Goal: Transaction & Acquisition: Purchase product/service

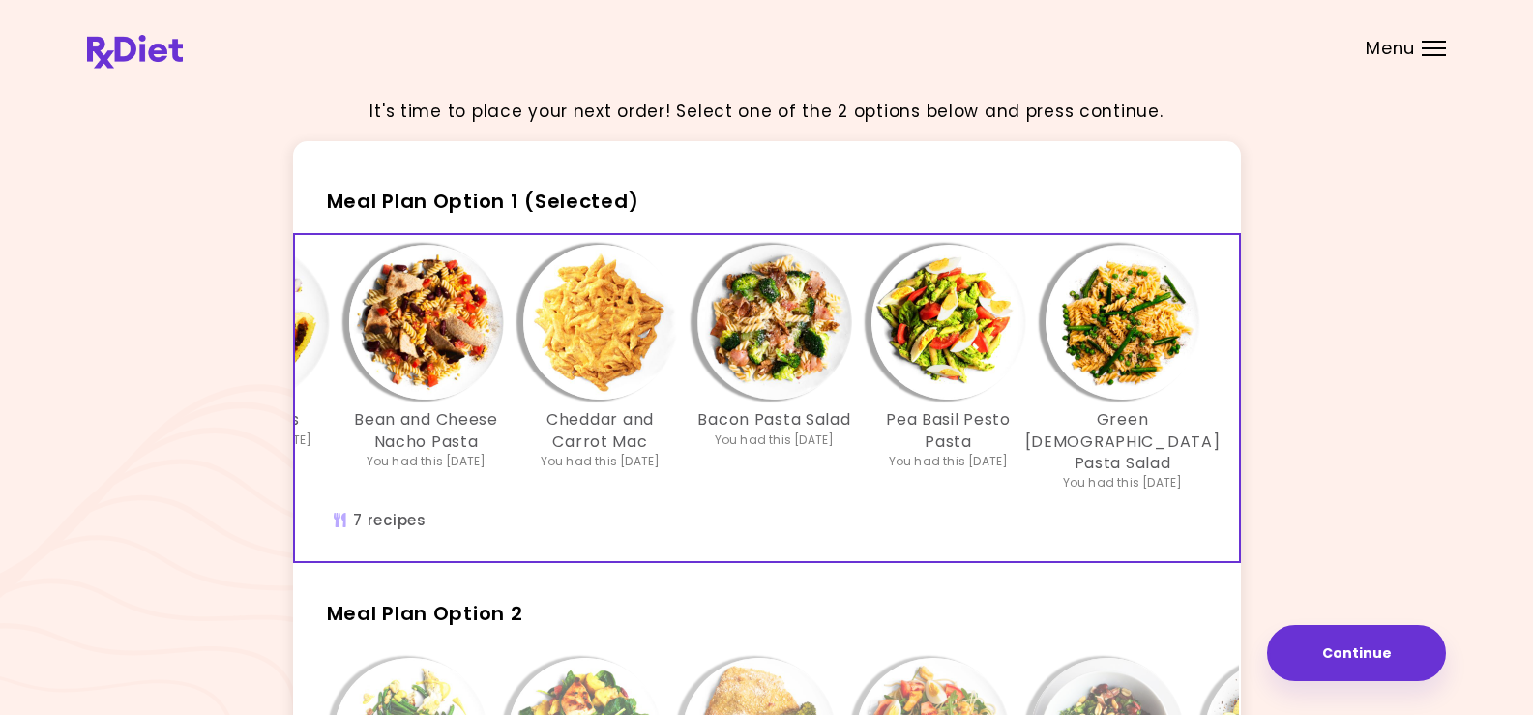
scroll to position [290, 0]
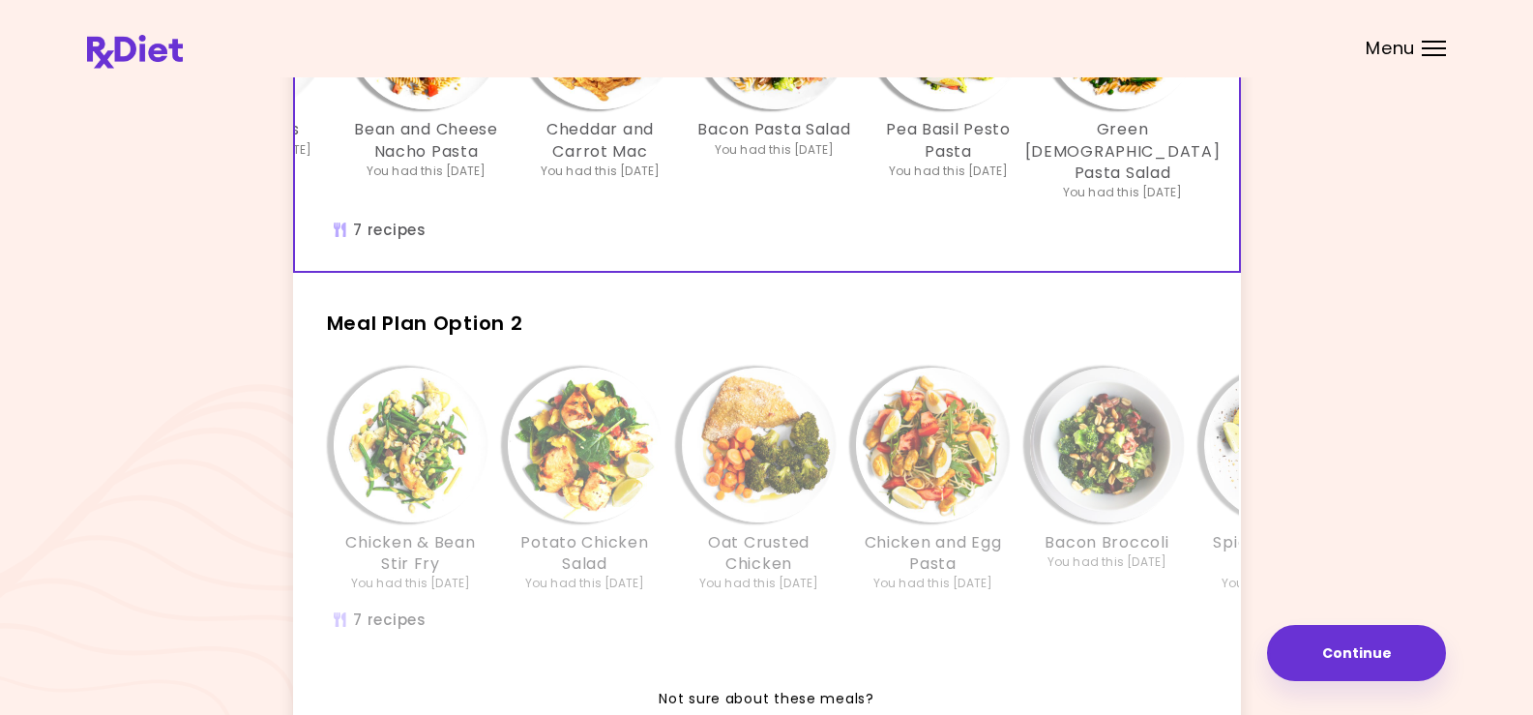
click at [1096, 608] on div "Chicken & Bean Stir Fry You had this [DATE] Potato Chicken Salad You had this […" at bounding box center [933, 510] width 1277 height 305
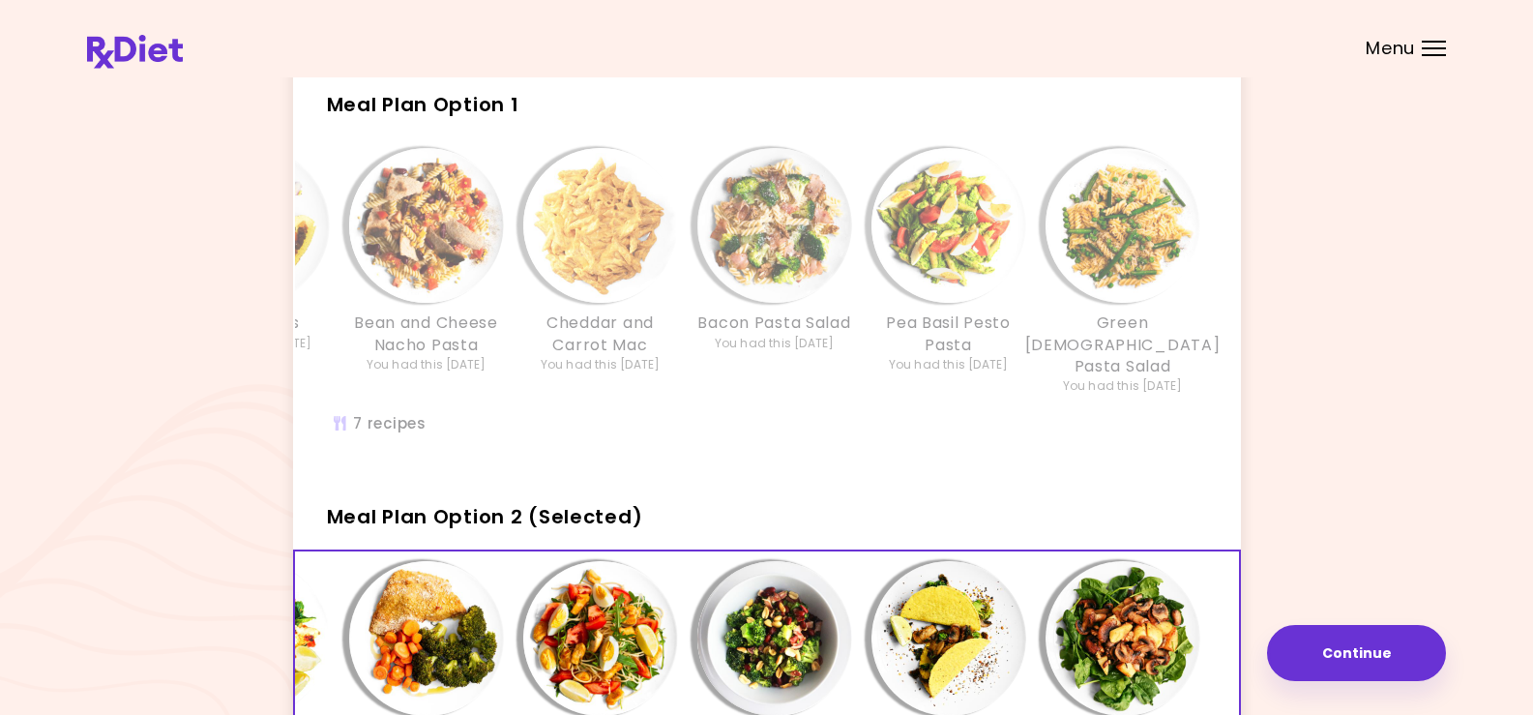
scroll to position [0, 0]
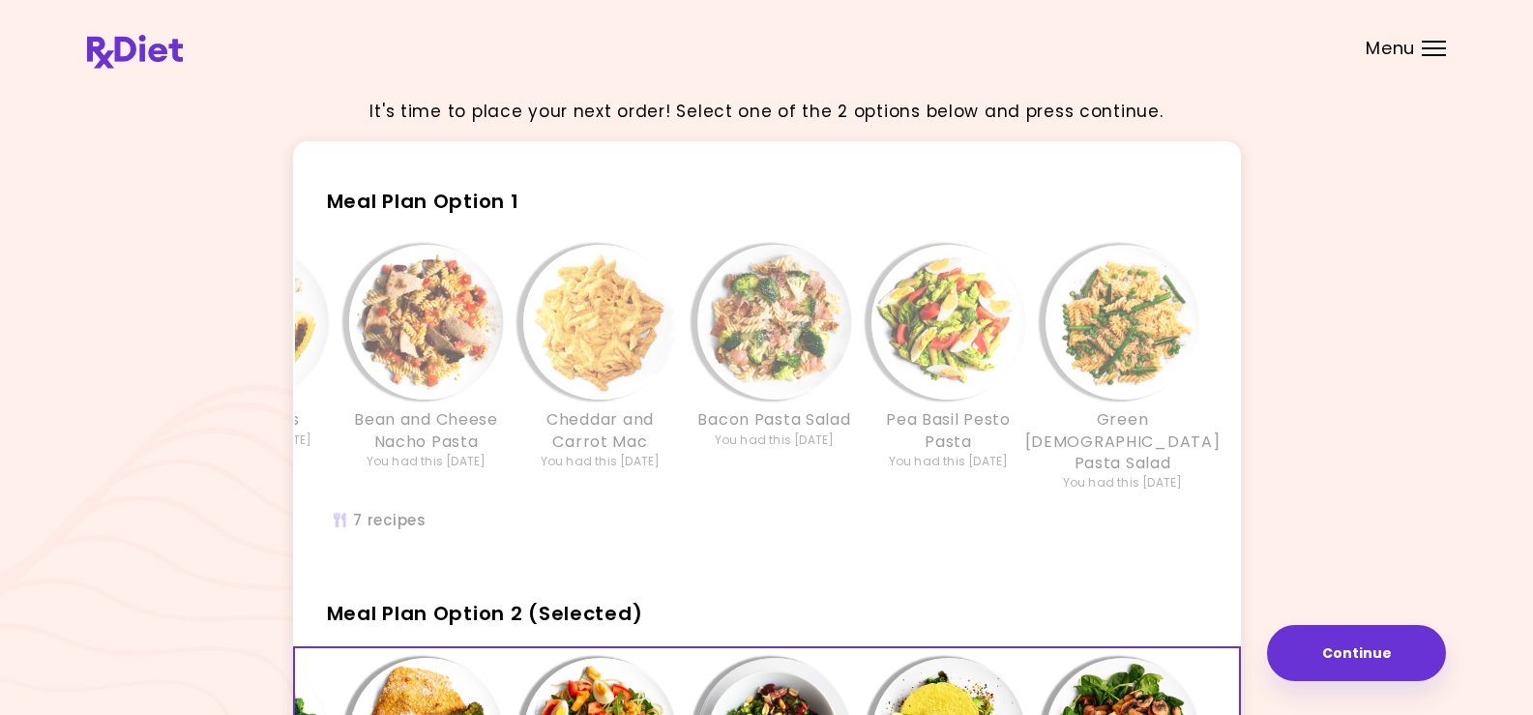
click at [1045, 237] on div "Chicken Chili Pasta Bean Tacos You had this [DATE] Bean and Cheese Nacho Pasta …" at bounding box center [600, 398] width 1277 height 326
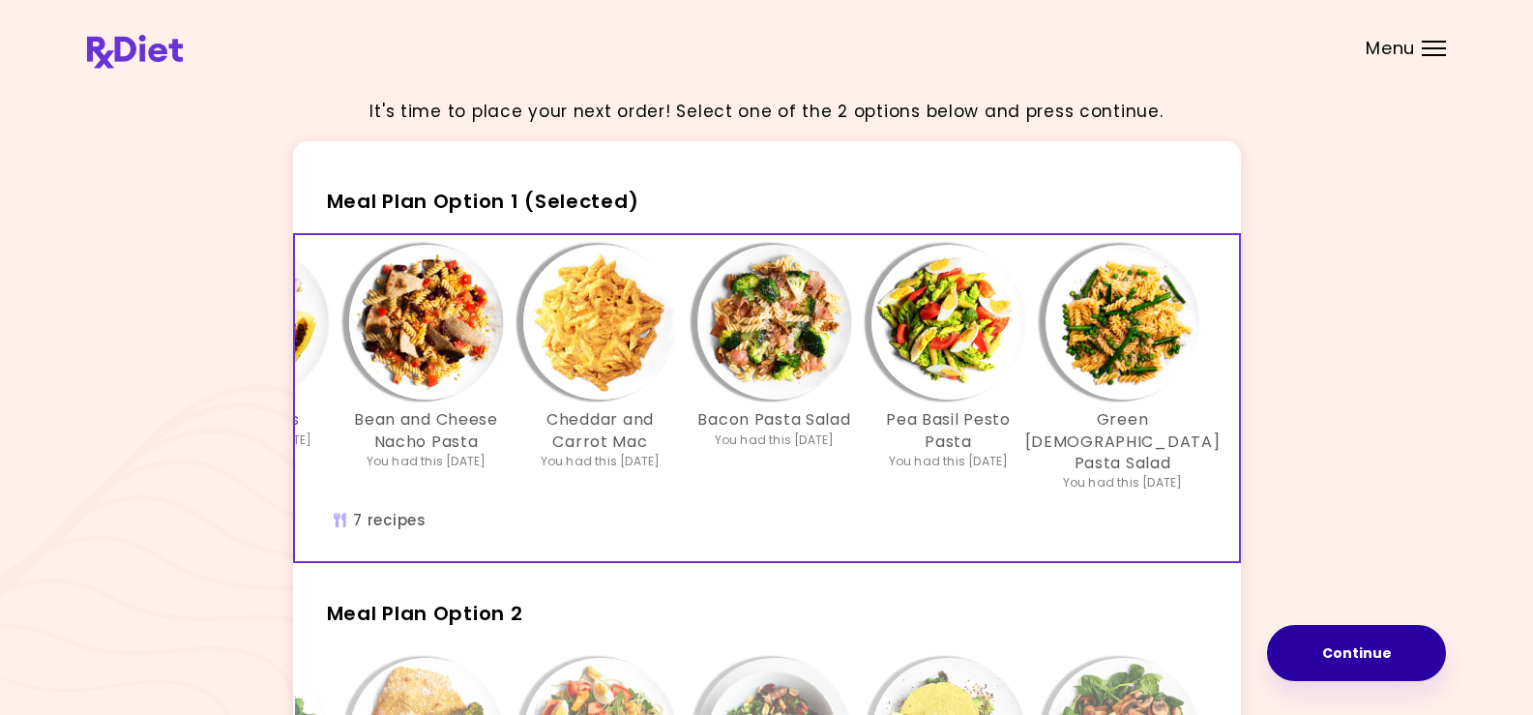
click at [1380, 649] on button "Continue" at bounding box center [1356, 653] width 179 height 56
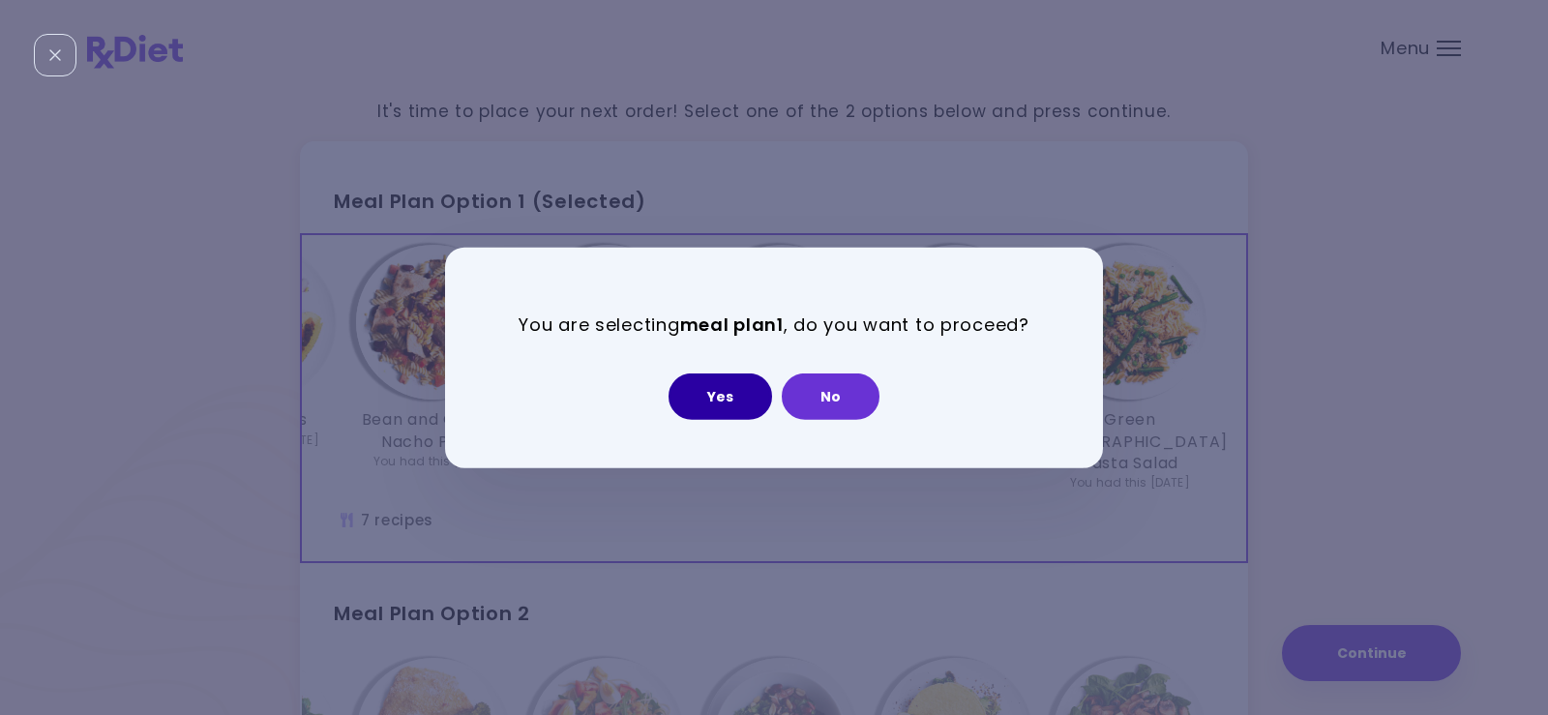
click at [736, 393] on button "Yes" at bounding box center [720, 396] width 104 height 46
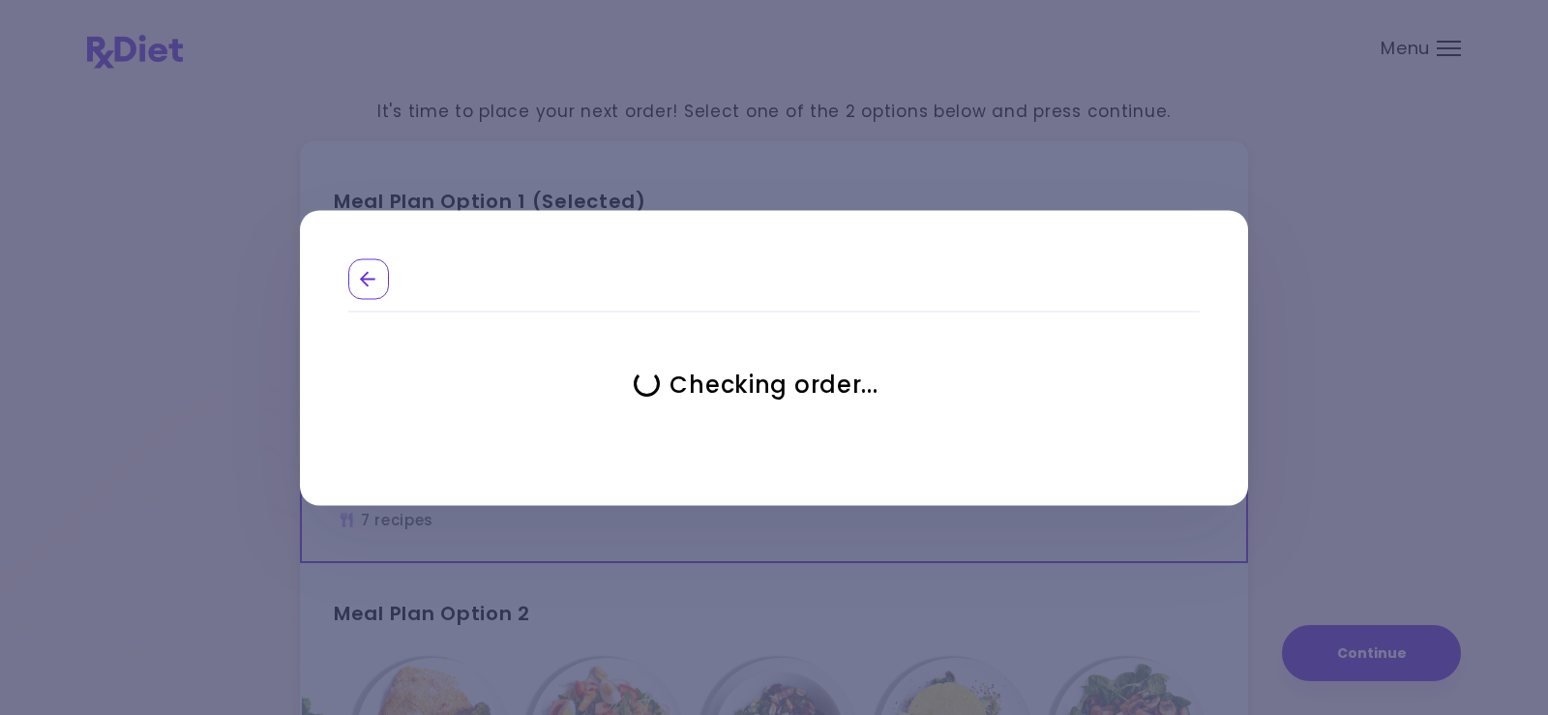
select select "**********"
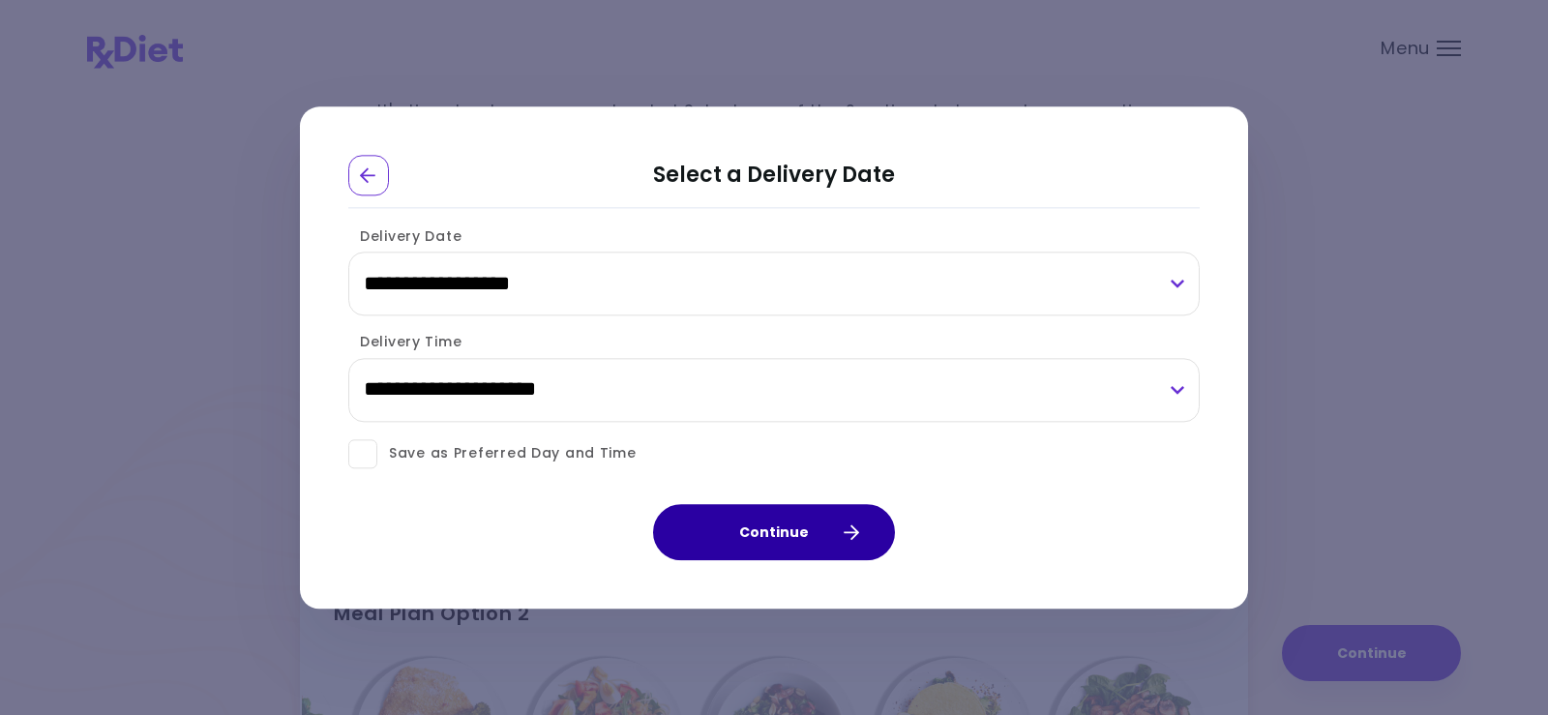
click at [774, 535] on button "Continue" at bounding box center [774, 532] width 242 height 56
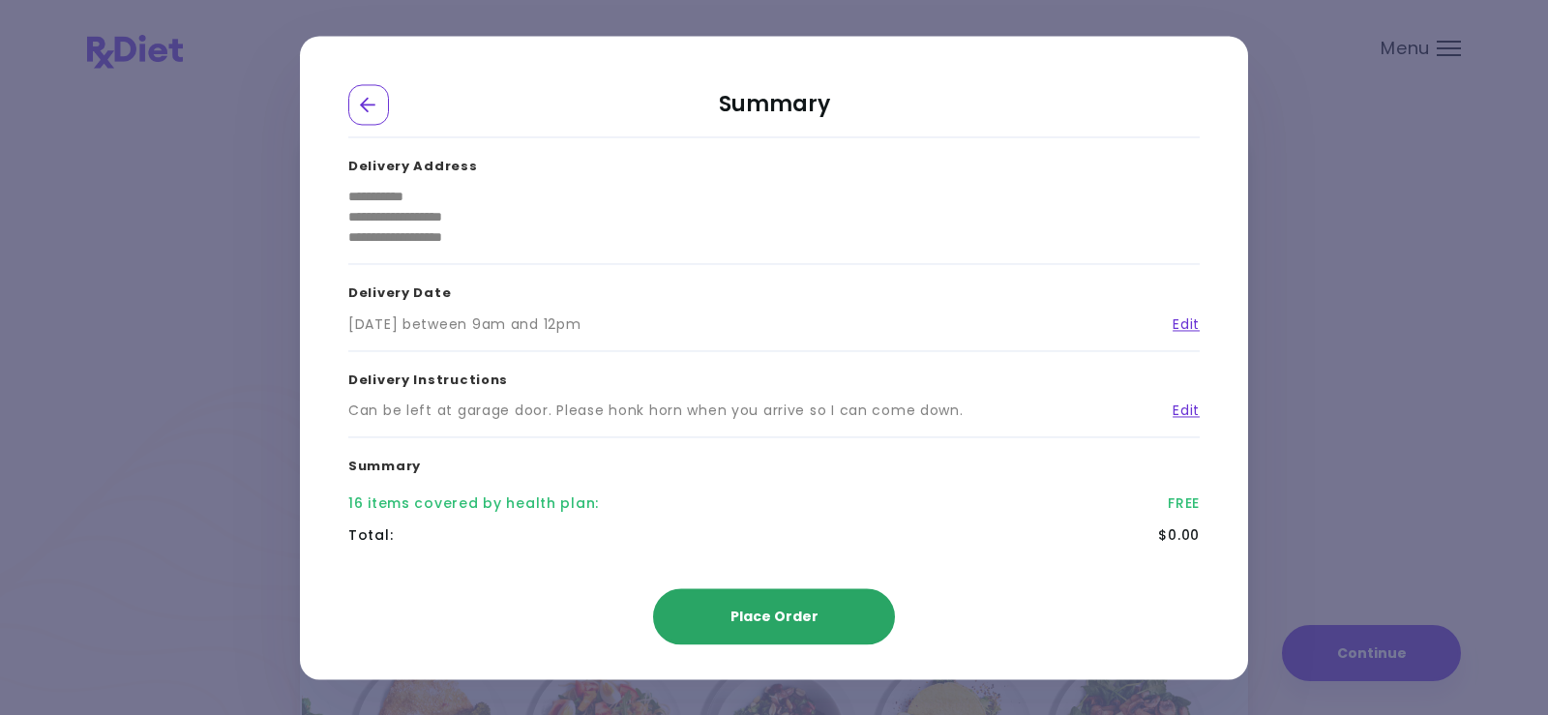
click at [787, 614] on span "Place Order" at bounding box center [774, 616] width 88 height 19
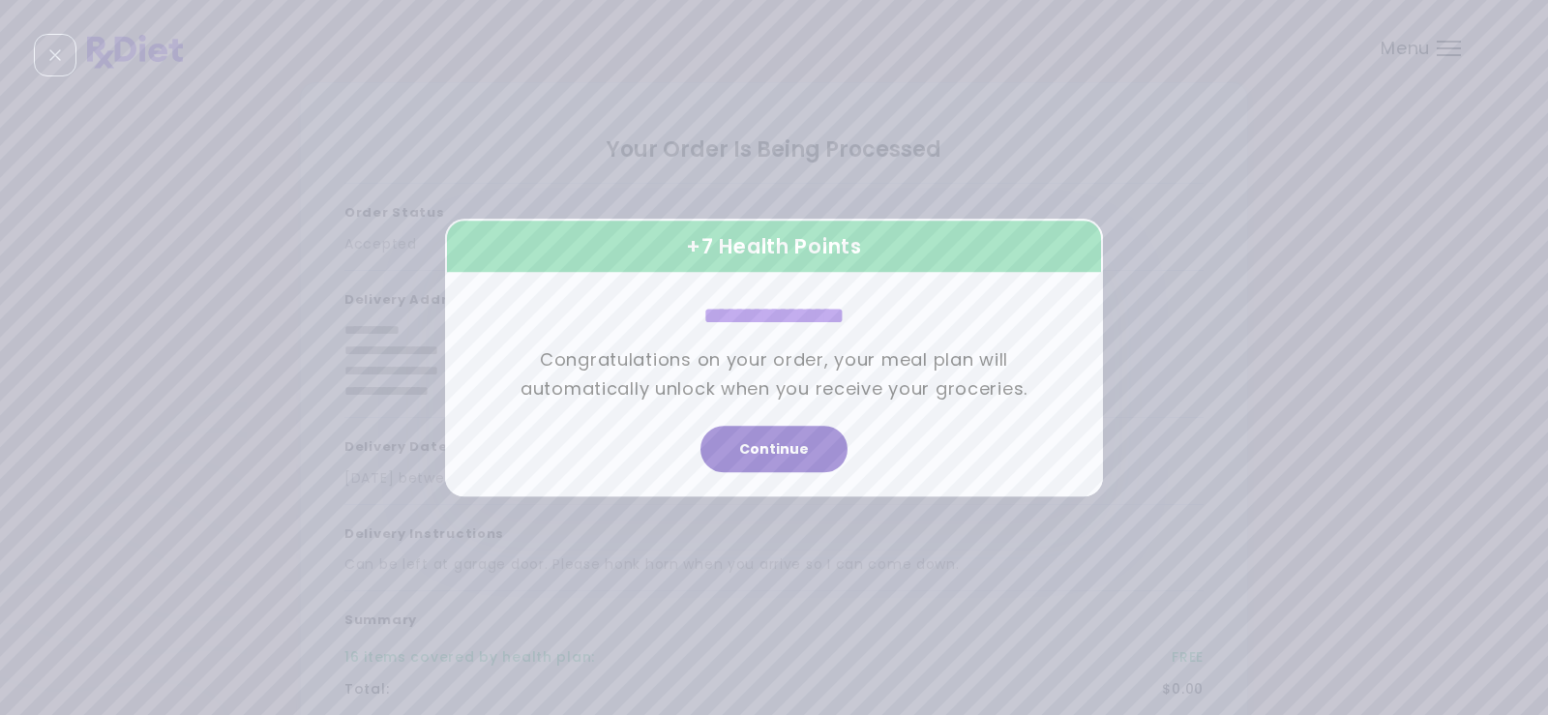
click at [786, 456] on button "Continue" at bounding box center [773, 449] width 147 height 46
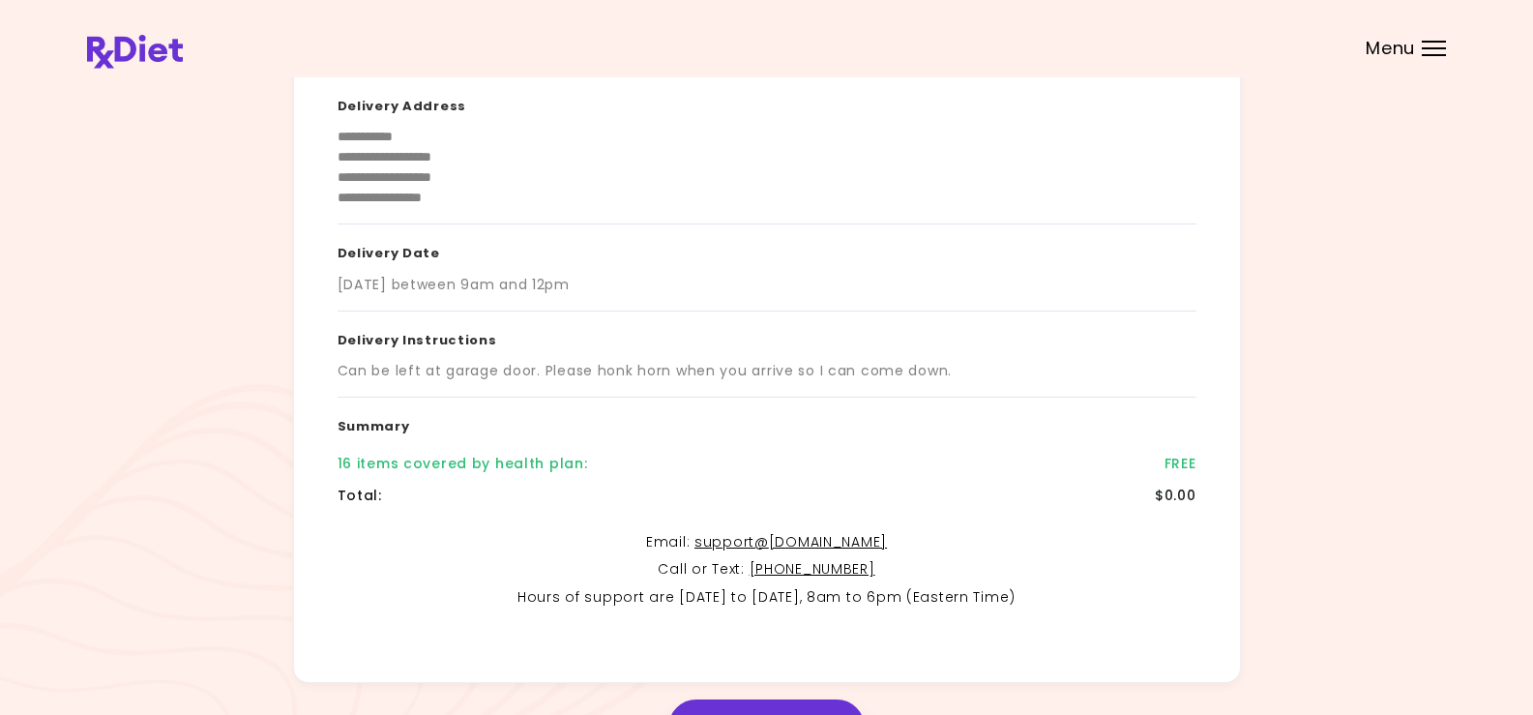
scroll to position [316, 0]
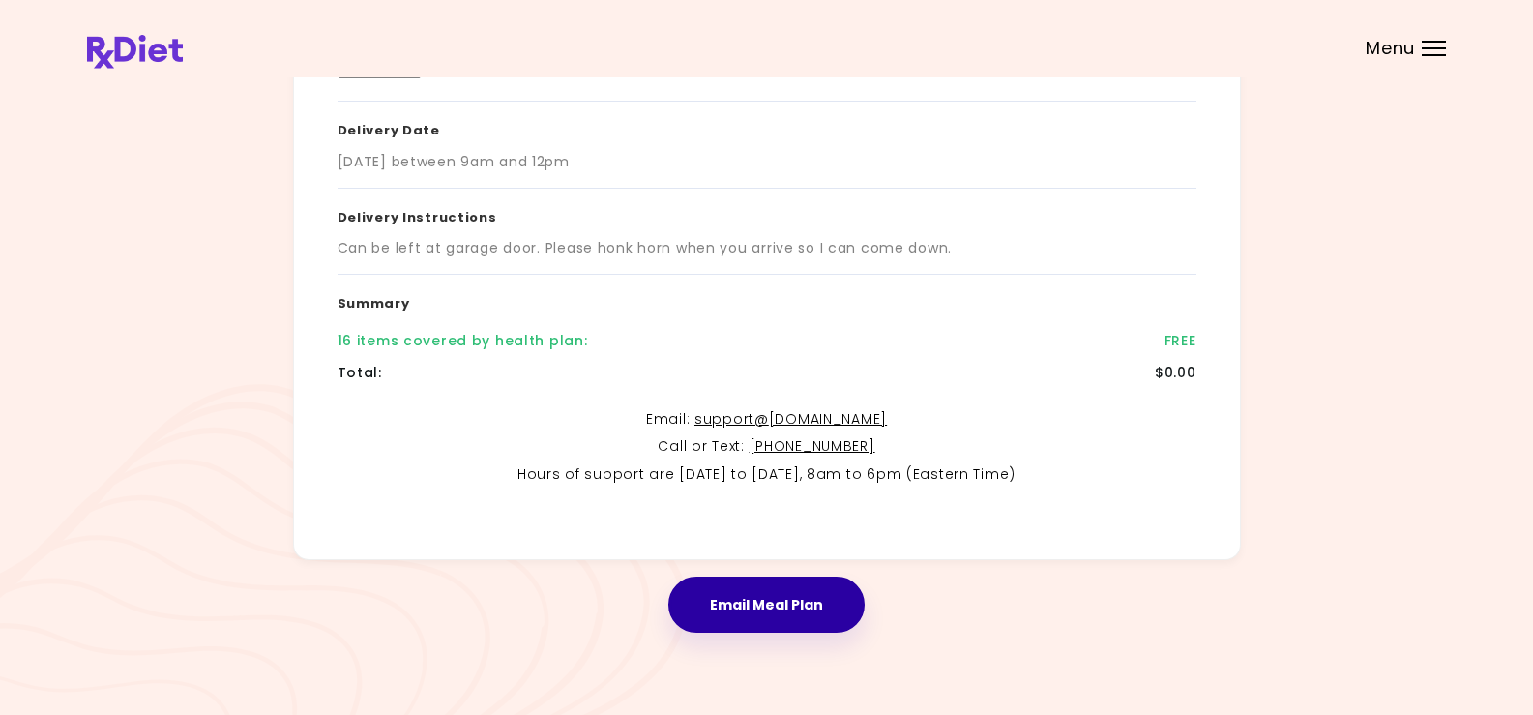
click at [784, 612] on button "Email Meal Plan" at bounding box center [766, 605] width 196 height 56
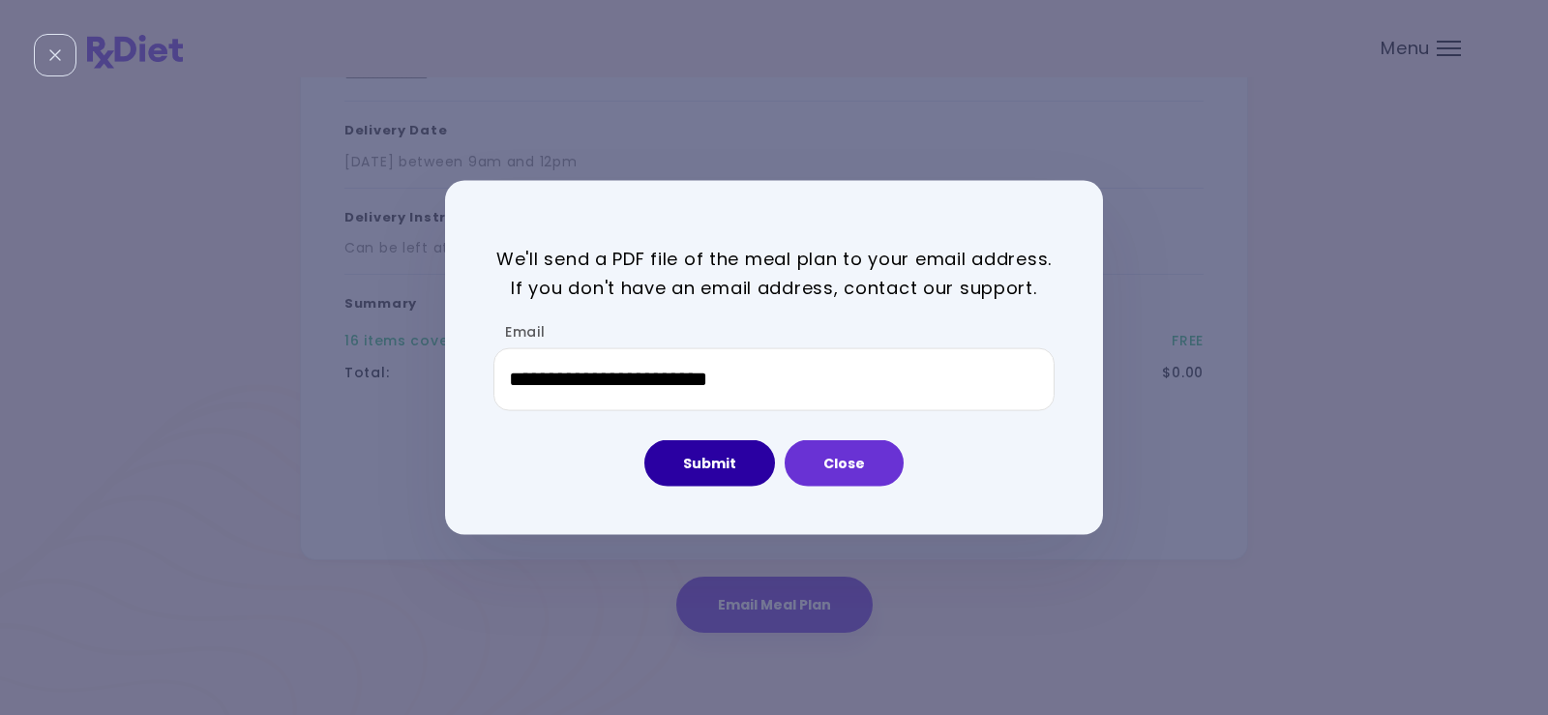
click at [729, 463] on button "Submit" at bounding box center [709, 463] width 131 height 46
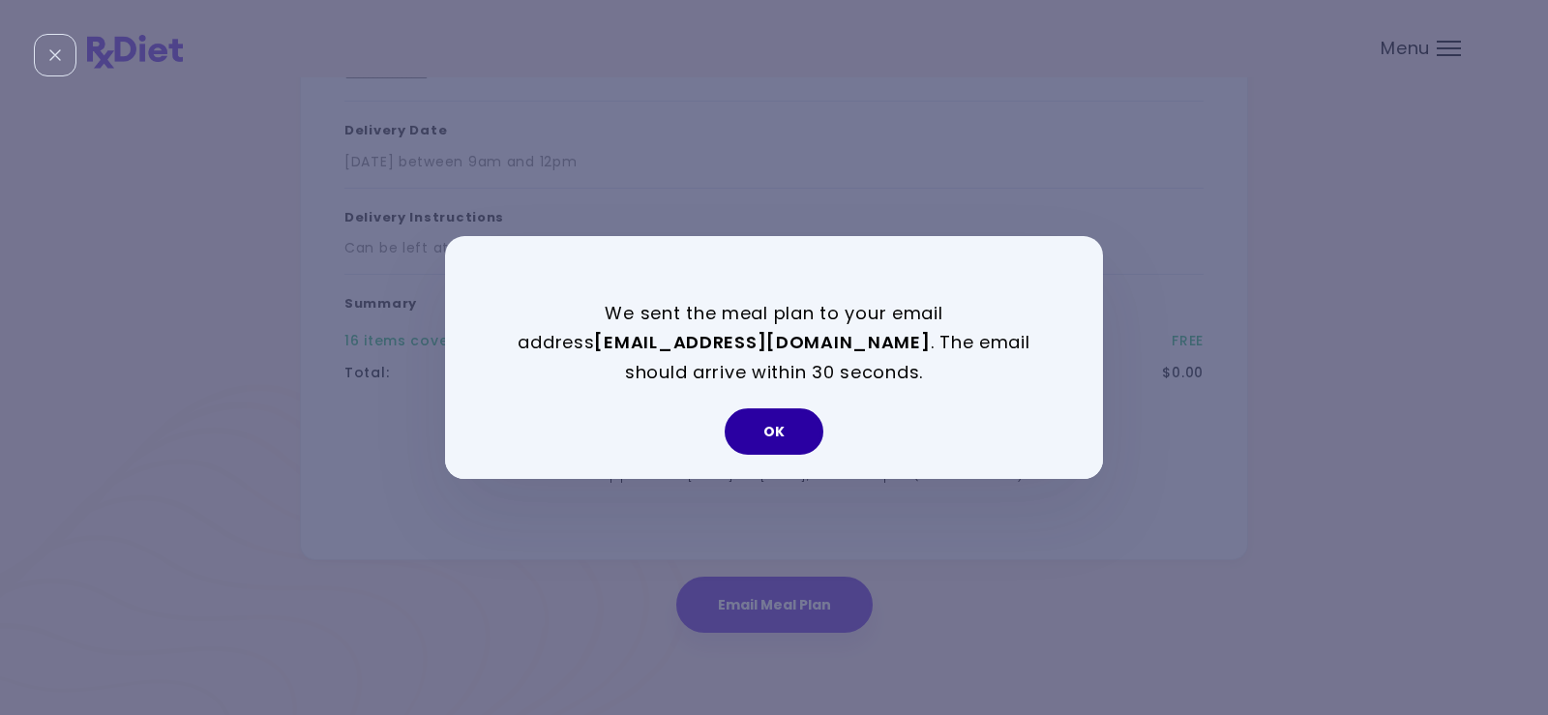
click at [774, 425] on button "OK" at bounding box center [774, 431] width 99 height 46
